Goal: Information Seeking & Learning: Learn about a topic

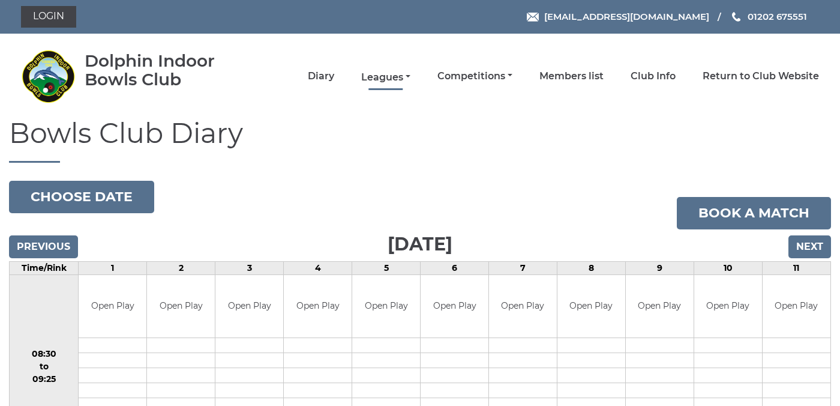
click at [411, 75] on link "Leagues" at bounding box center [385, 77] width 49 height 13
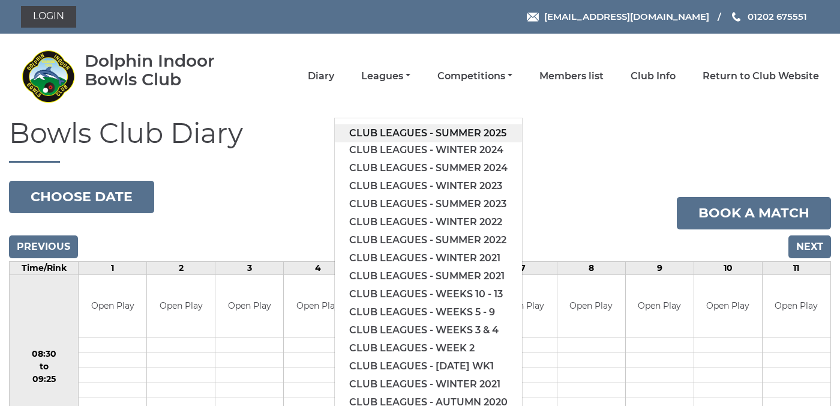
click at [429, 130] on link "Club leagues - Summer 2025" at bounding box center [428, 133] width 187 height 18
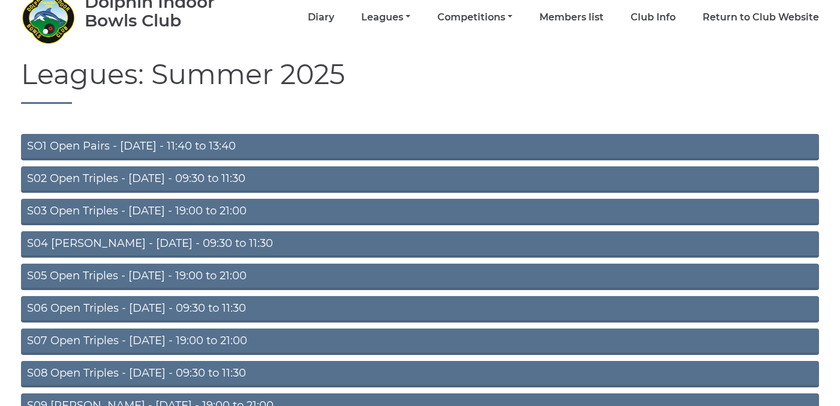
scroll to position [60, 0]
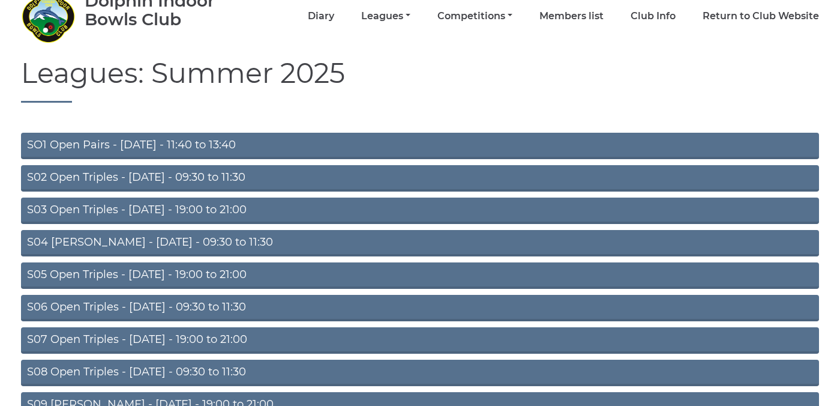
click at [416, 173] on link "S02 Open Triples - Tuesday - 09:30 to 11:30" at bounding box center [420, 178] width 798 height 26
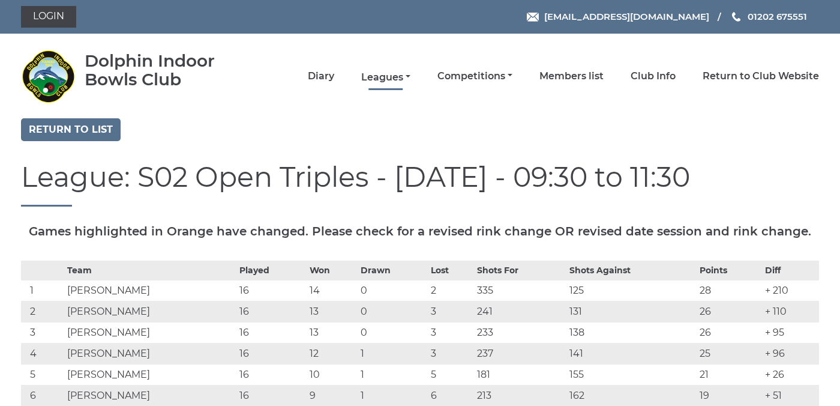
click at [411, 77] on link "Leagues" at bounding box center [385, 77] width 49 height 13
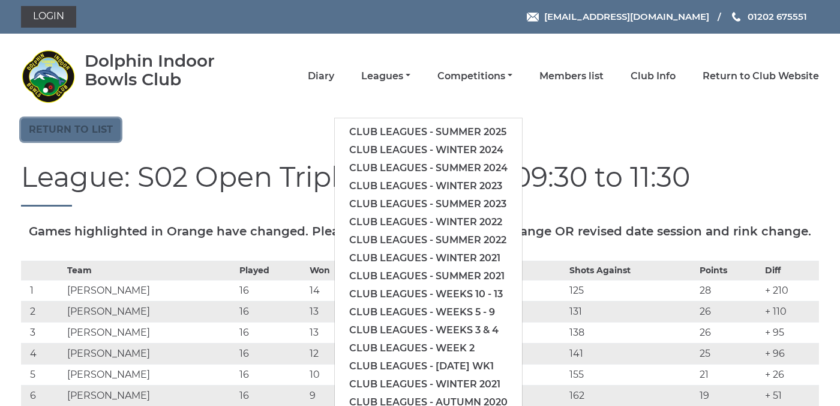
click at [91, 129] on link "Return to list" at bounding box center [71, 129] width 100 height 23
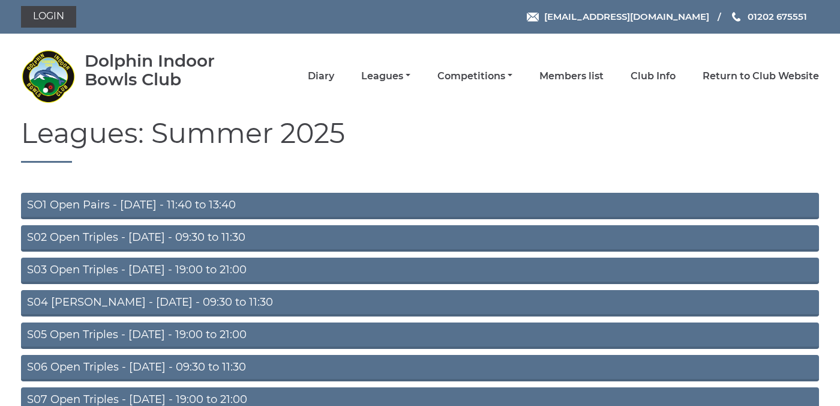
click at [146, 331] on link "S05 Open Triples - Wednesday - 19:00 to 21:00" at bounding box center [420, 335] width 798 height 26
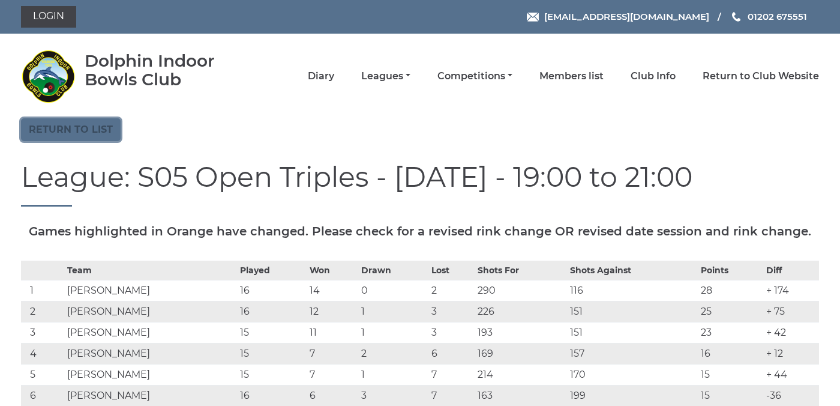
click at [86, 131] on link "Return to list" at bounding box center [71, 129] width 100 height 23
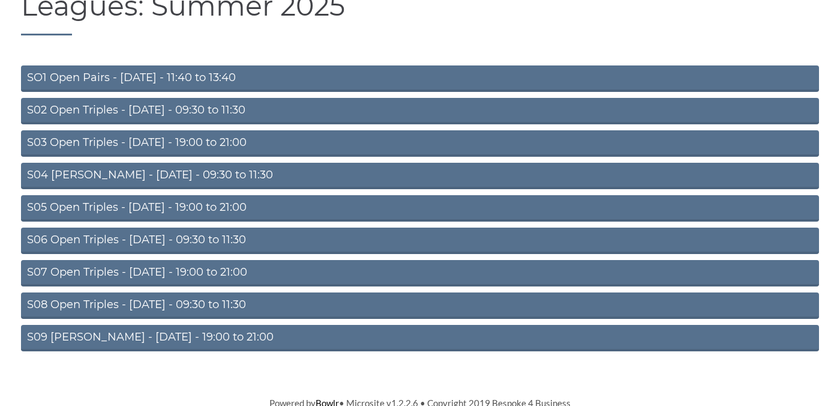
scroll to position [131, 0]
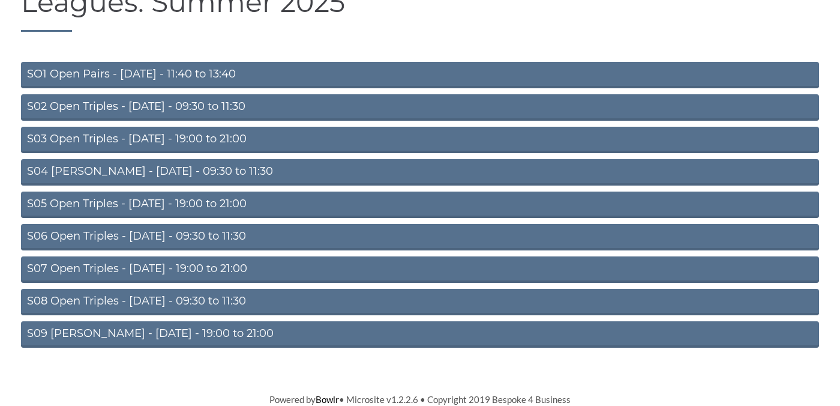
click at [184, 300] on link "S08 Open Triples - [DATE] - 09:30 to 11:30" at bounding box center [420, 302] width 798 height 26
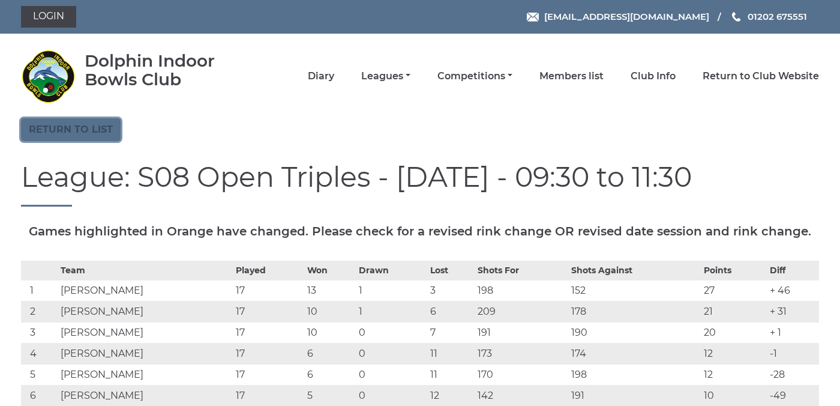
click at [89, 134] on link "Return to list" at bounding box center [71, 129] width 100 height 23
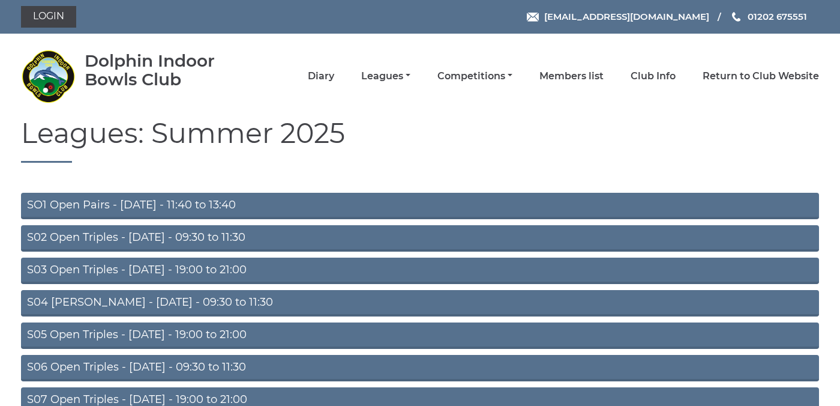
scroll to position [131, 0]
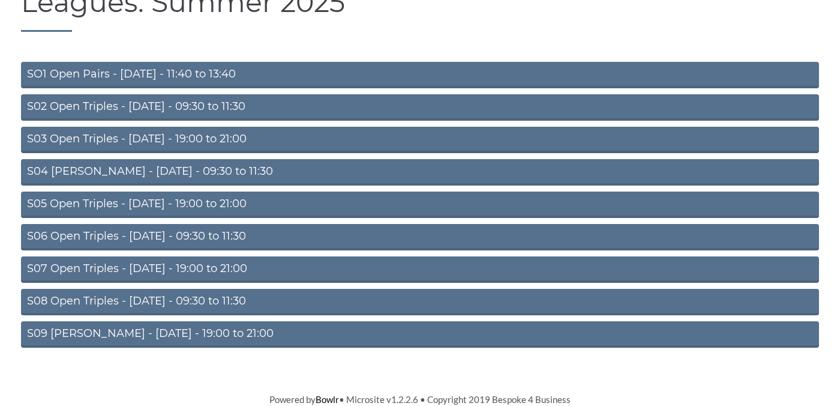
click at [173, 334] on link "S09 Aussie Pairs - Friday - 19:00 to 21:00" at bounding box center [420, 334] width 798 height 26
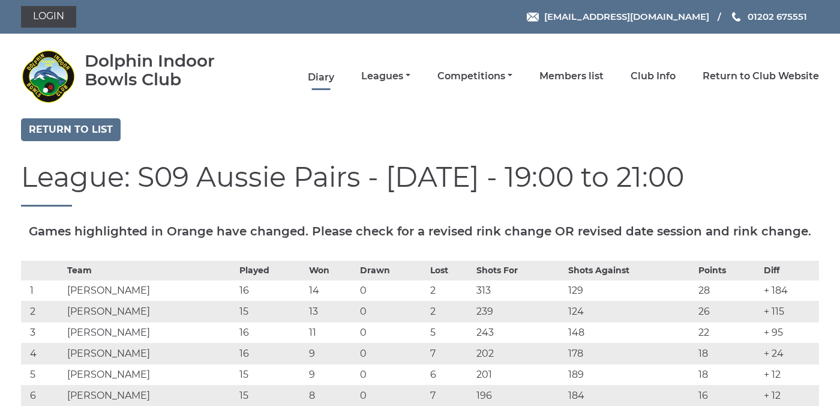
click at [334, 76] on link "Diary" at bounding box center [321, 77] width 26 height 13
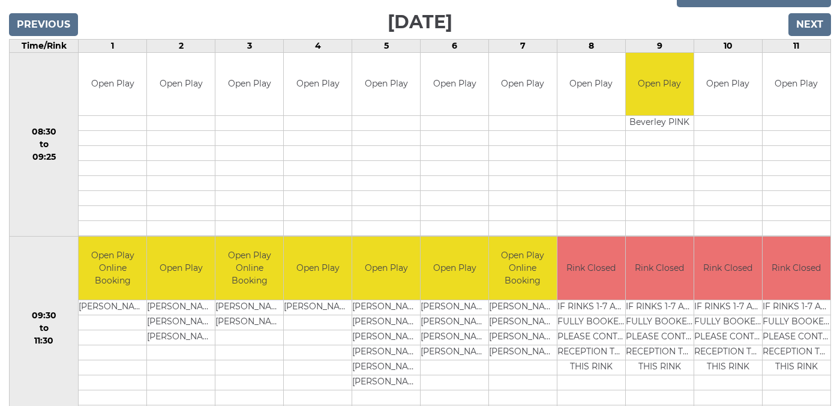
scroll to position [223, 0]
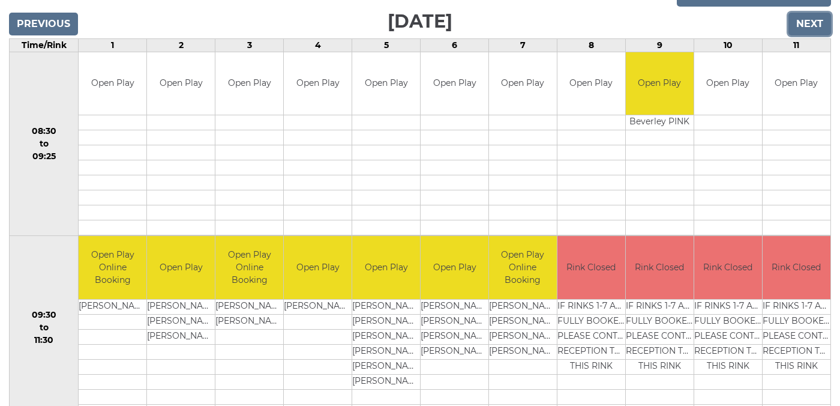
click at [807, 23] on input "Next" at bounding box center [810, 24] width 43 height 23
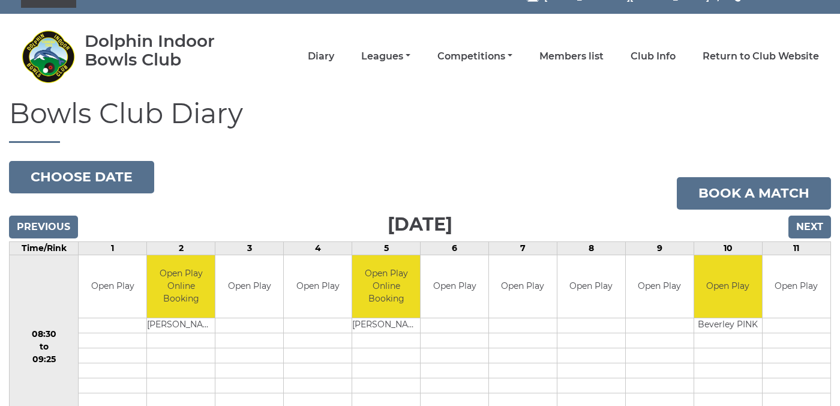
scroll to position [17, 0]
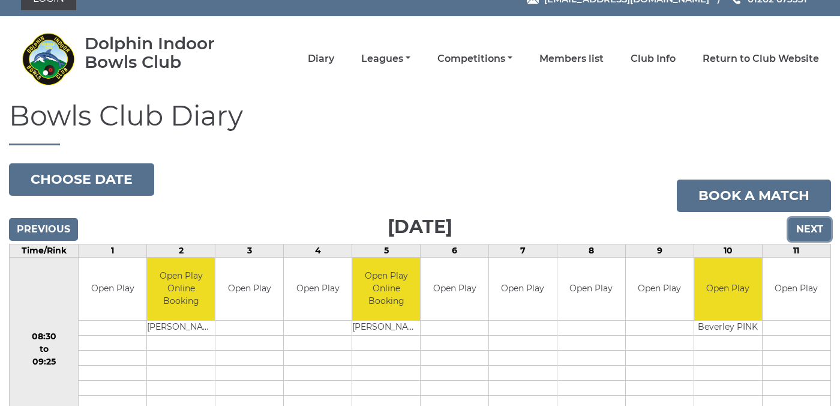
click at [807, 231] on input "Next" at bounding box center [810, 229] width 43 height 23
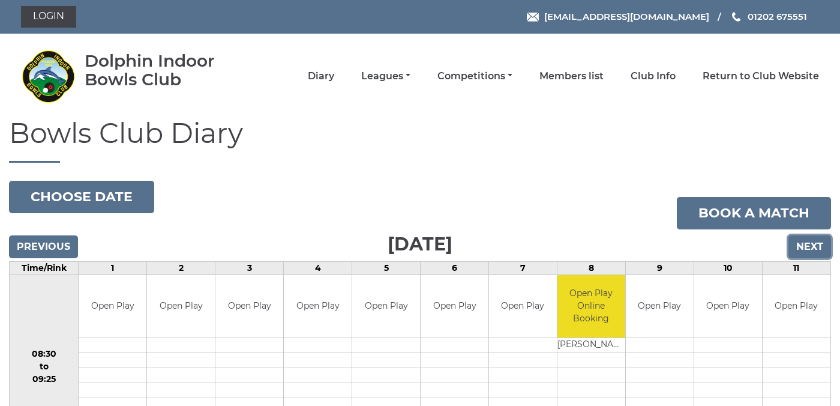
click at [812, 245] on input "Next" at bounding box center [810, 246] width 43 height 23
